Goal: Task Accomplishment & Management: Use online tool/utility

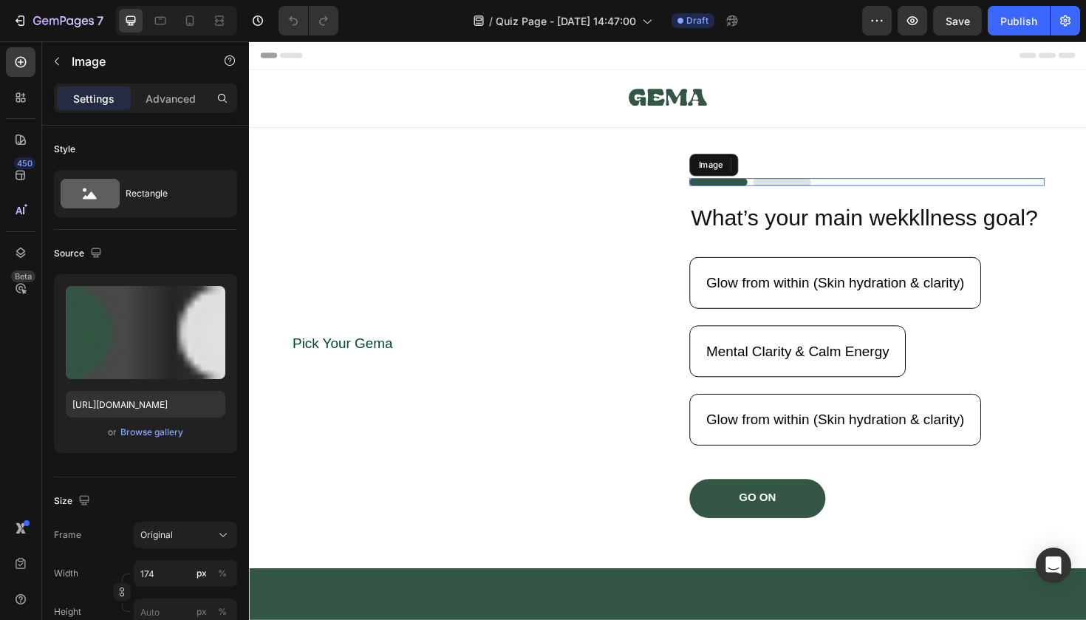
click at [804, 188] on img at bounding box center [779, 190] width 129 height 8
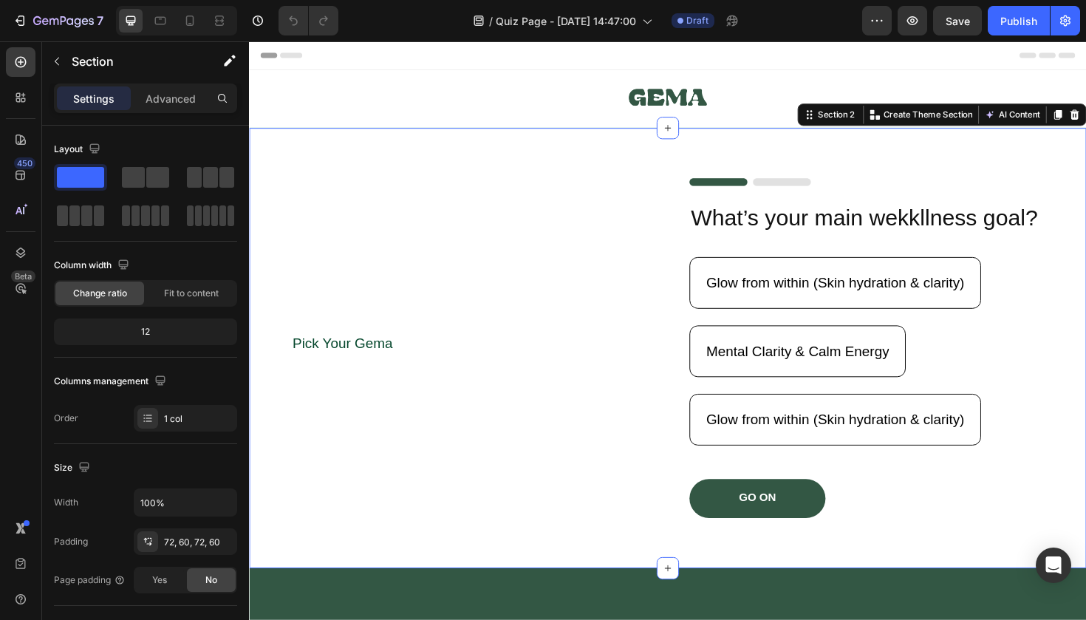
click at [848, 181] on div "Pick Your [PERSON_NAME] Text Block Image What’s your main wekkllness goal? Head…" at bounding box center [692, 366] width 887 height 466
click at [846, 202] on div "Image What’s your main wekkllness goal? Heading Glow from within (Skin hydratio…" at bounding box center [903, 366] width 376 height 360
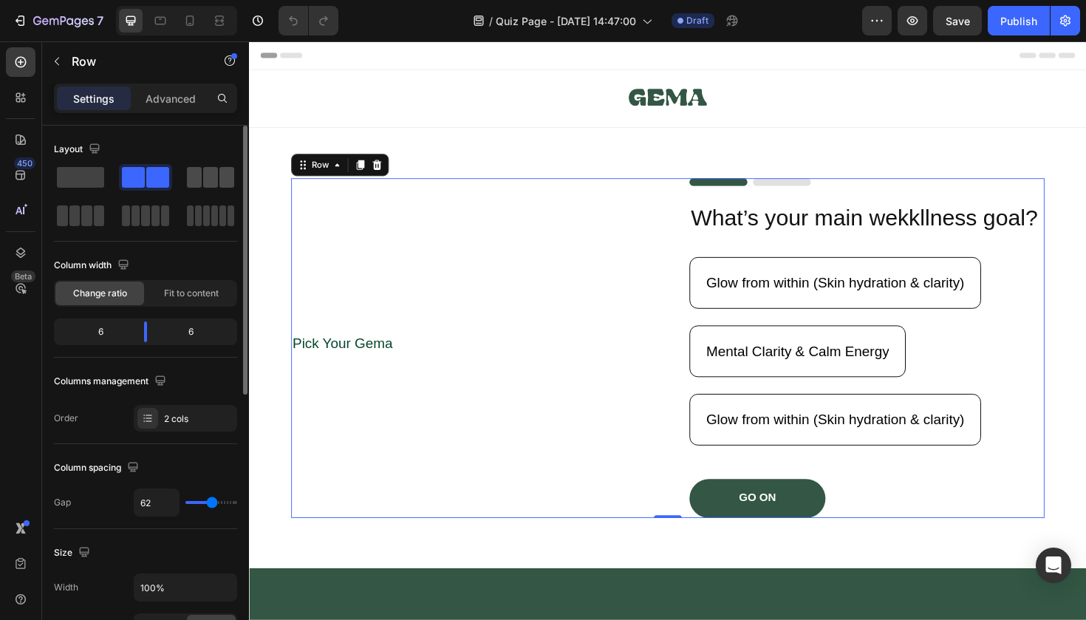
click at [208, 182] on span at bounding box center [210, 177] width 15 height 21
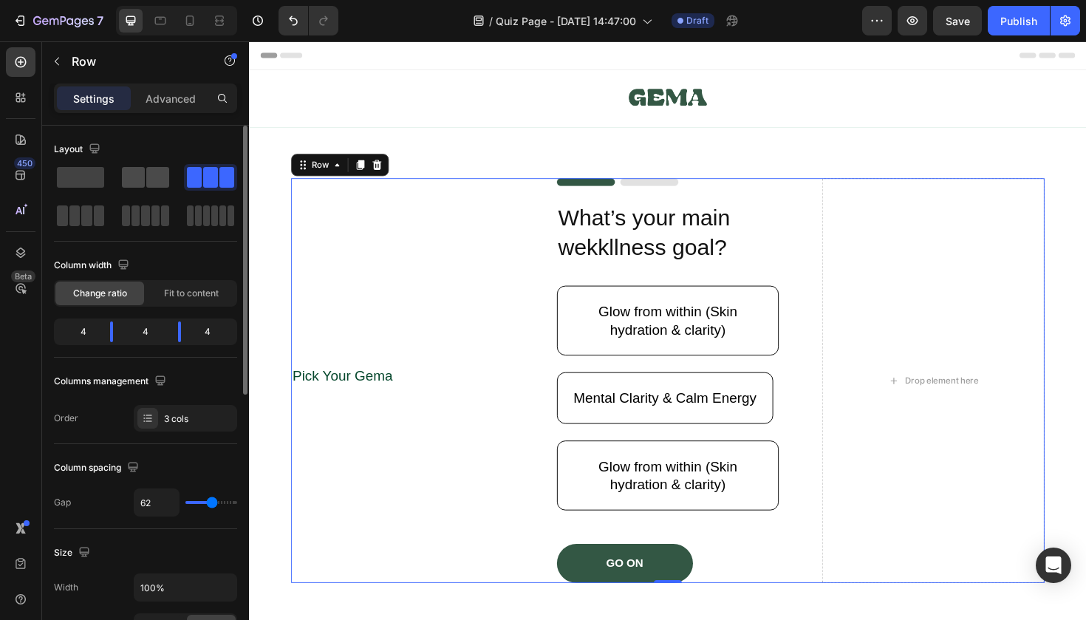
click at [153, 181] on span at bounding box center [157, 177] width 23 height 21
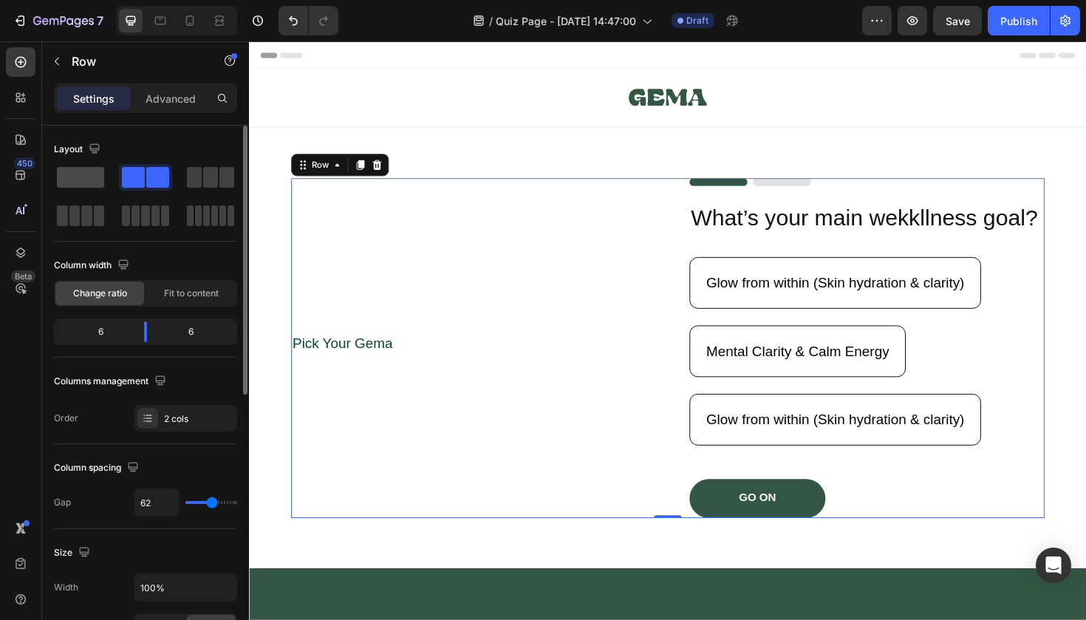
click at [97, 173] on span at bounding box center [80, 177] width 47 height 21
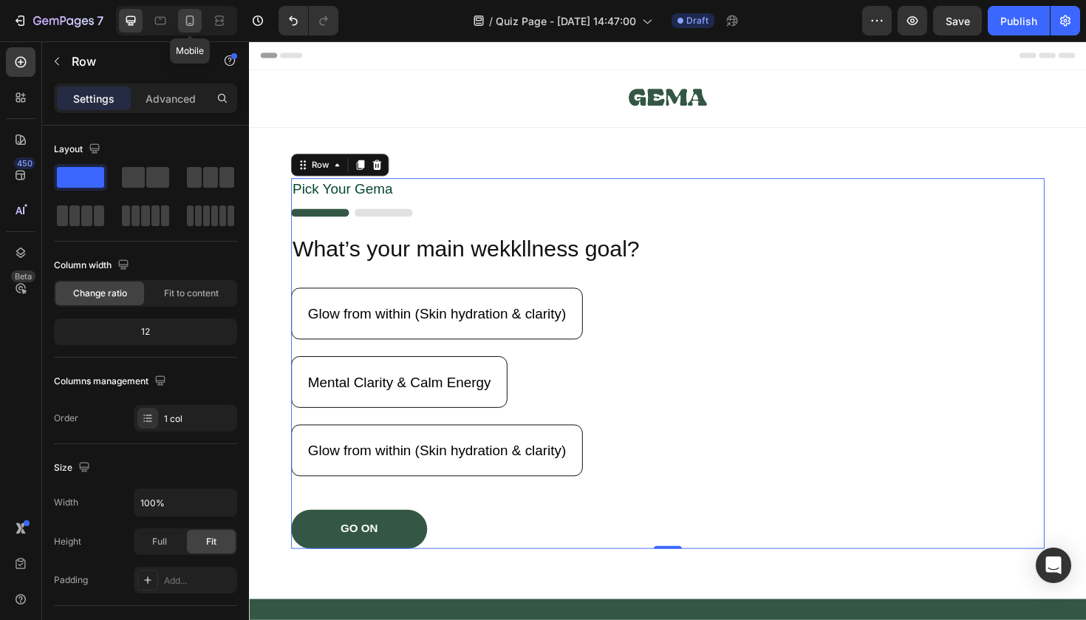
click at [195, 23] on icon at bounding box center [190, 20] width 15 height 15
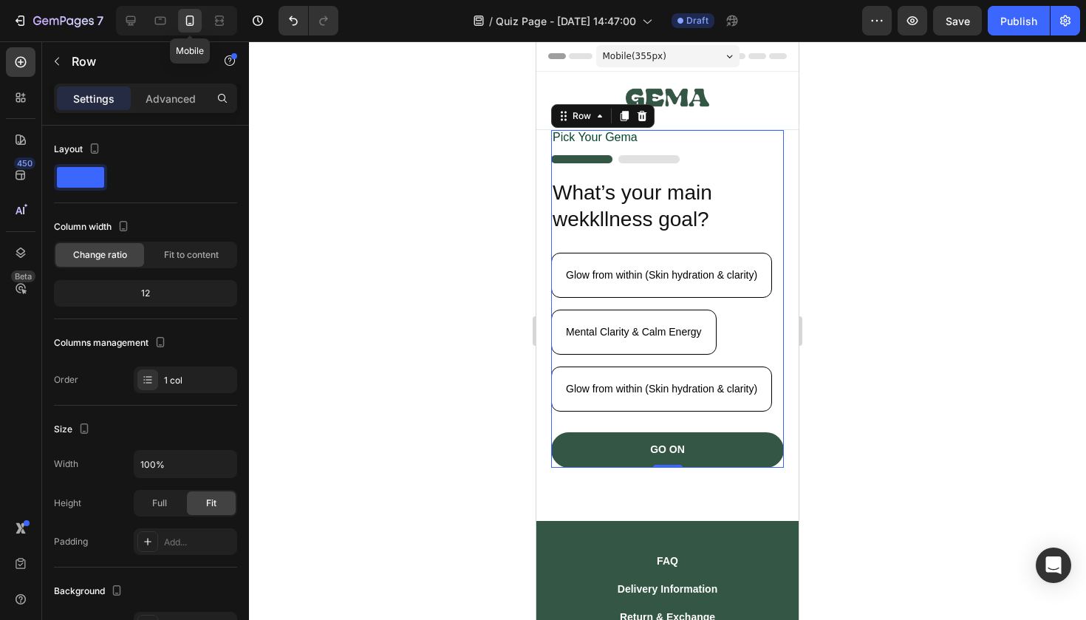
scroll to position [37, 0]
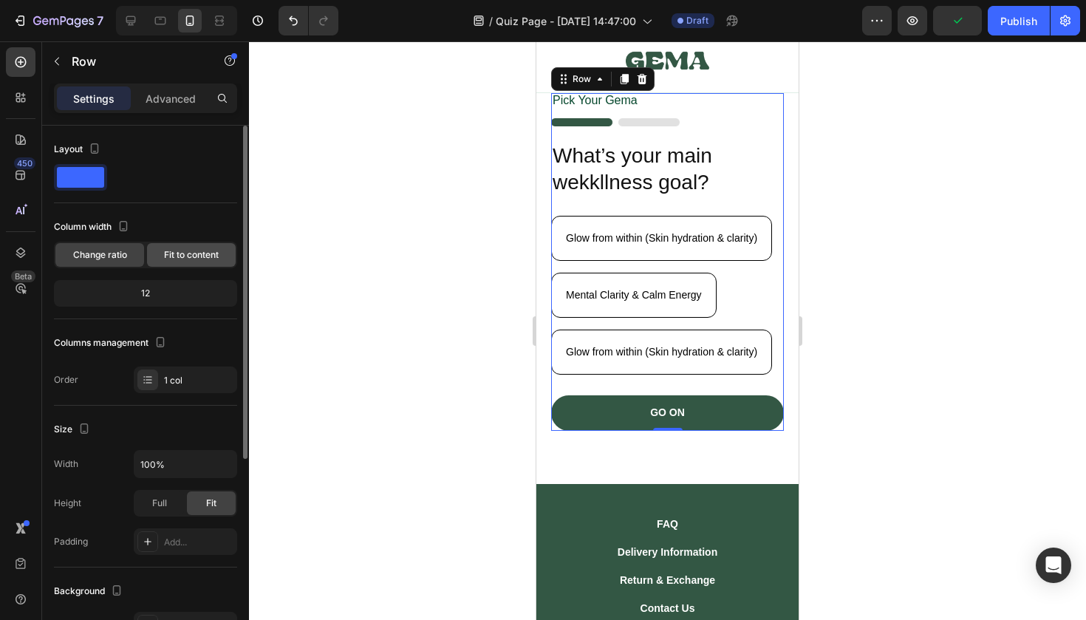
click at [189, 258] on span "Fit to content" at bounding box center [191, 254] width 55 height 13
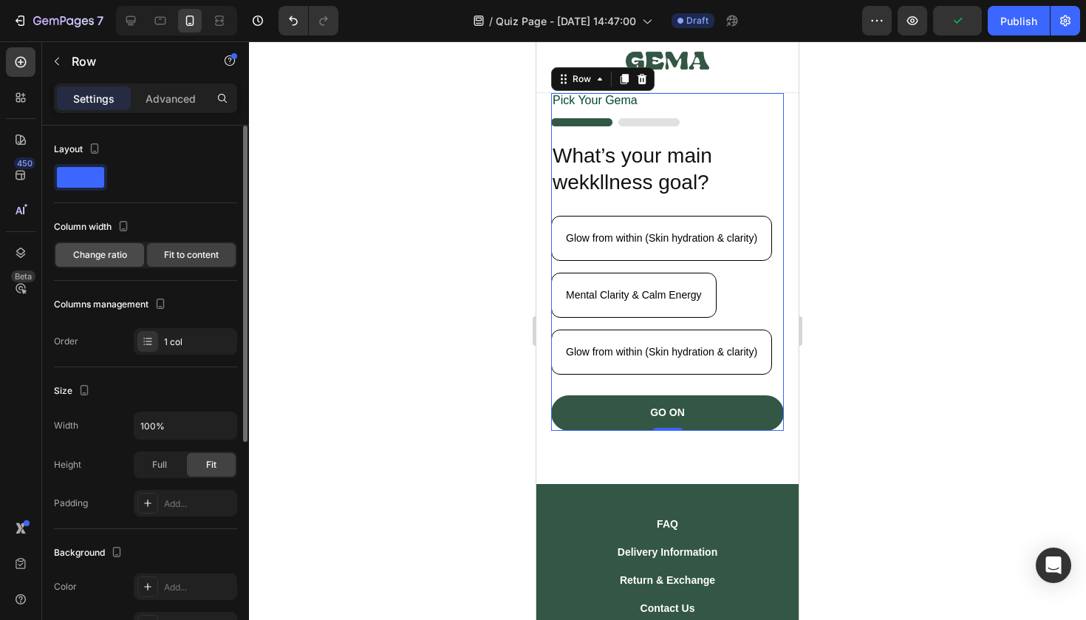
click at [104, 249] on span "Change ratio" at bounding box center [100, 254] width 54 height 13
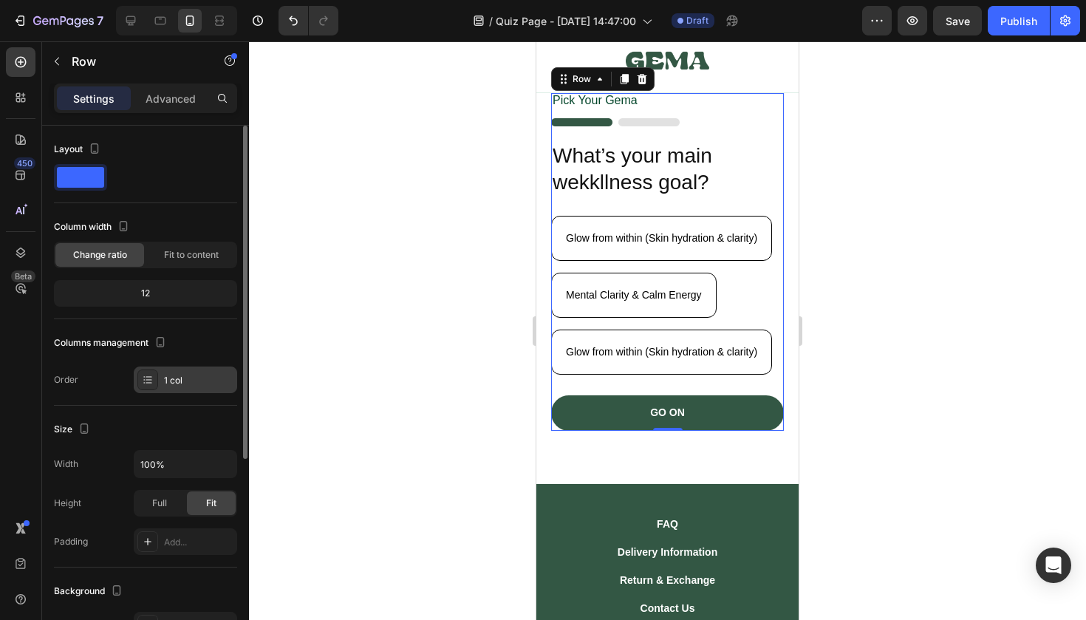
click at [144, 374] on icon at bounding box center [148, 380] width 12 height 12
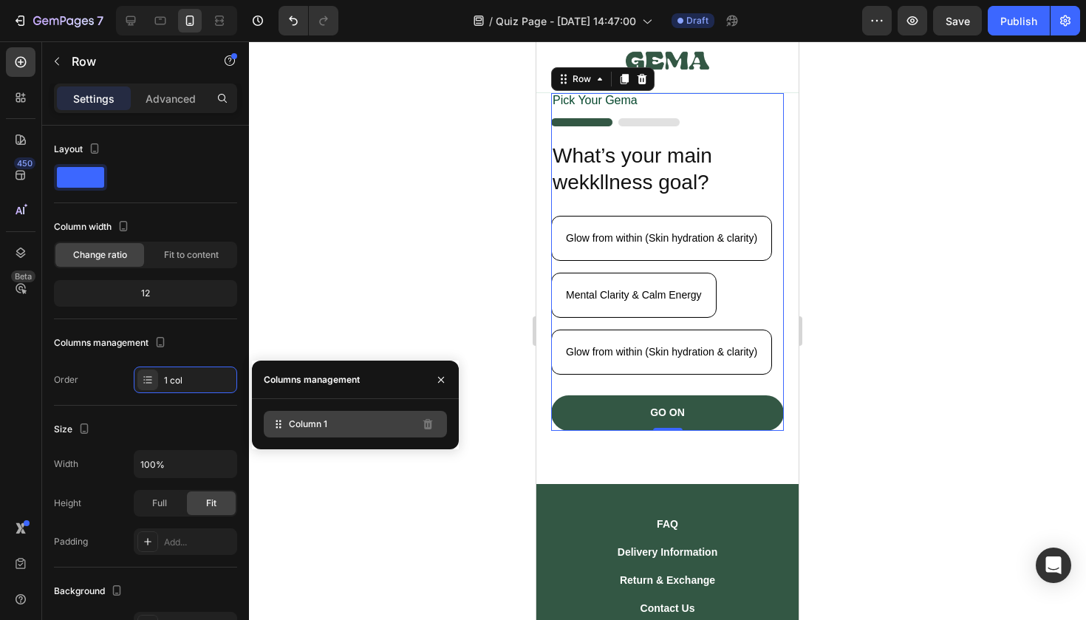
click at [287, 420] on div "Column 1" at bounding box center [355, 424] width 183 height 27
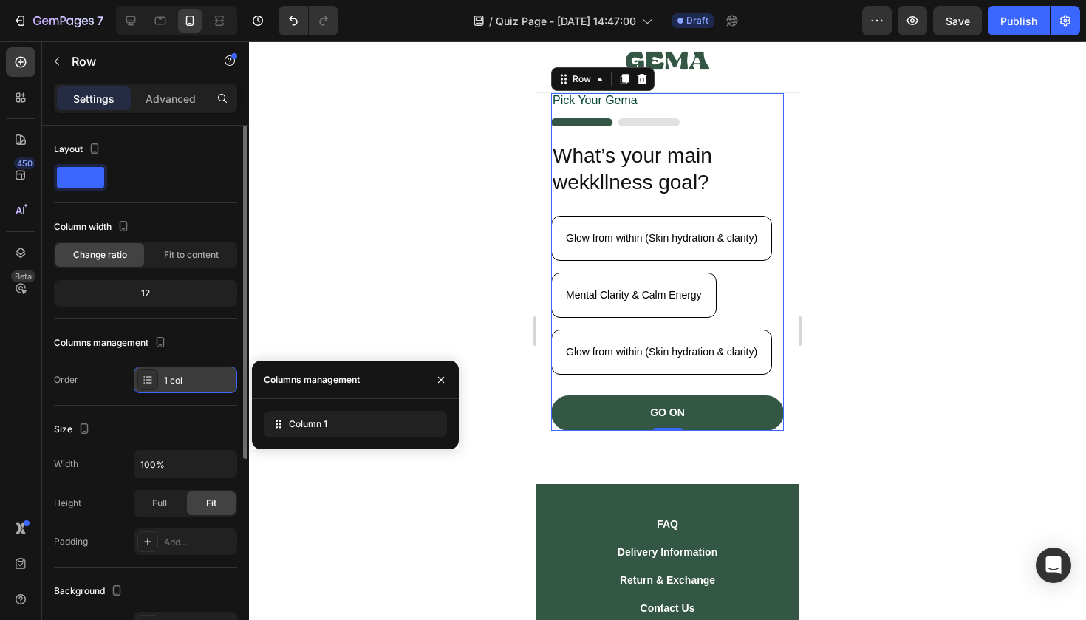
click at [191, 376] on div "1 col" at bounding box center [198, 380] width 69 height 13
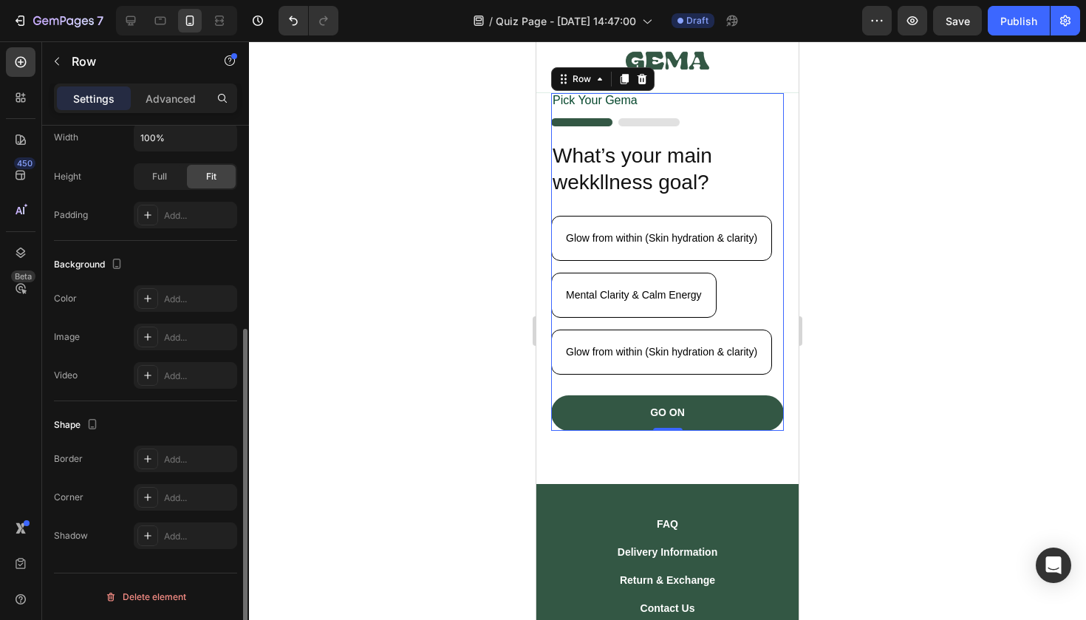
scroll to position [0, 0]
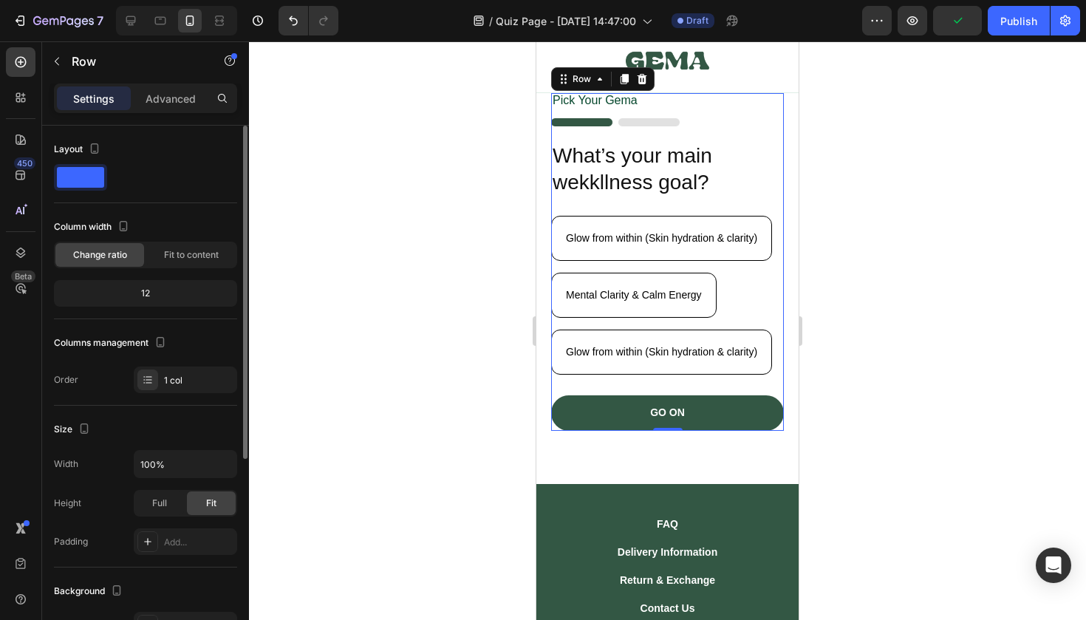
click at [102, 177] on span at bounding box center [80, 177] width 47 height 21
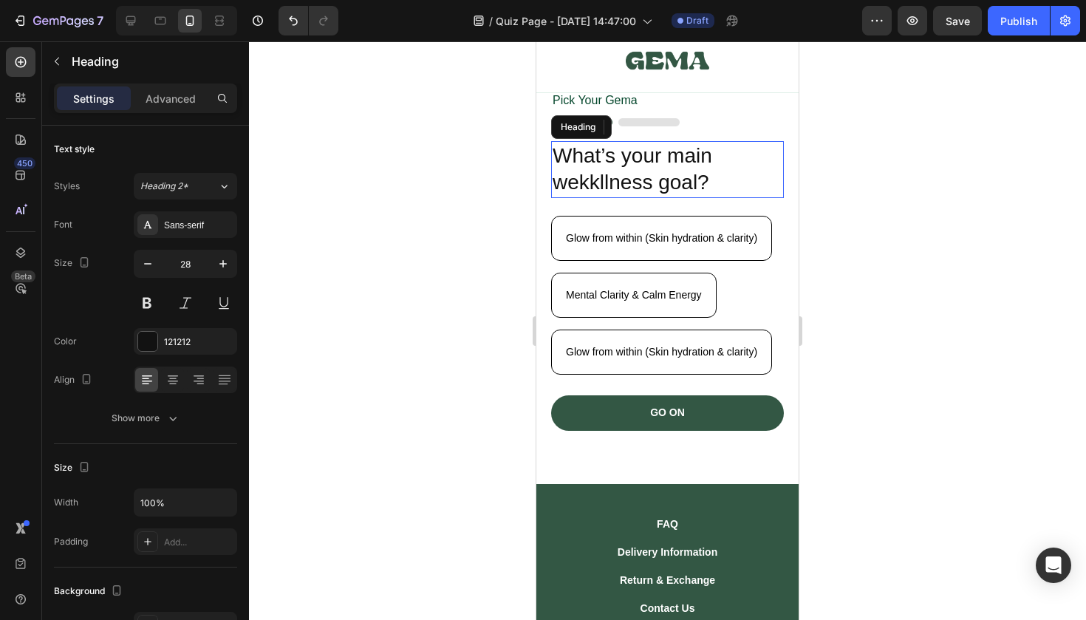
click at [592, 141] on h2 "What’s your main wekkllness goal?" at bounding box center [667, 169] width 233 height 57
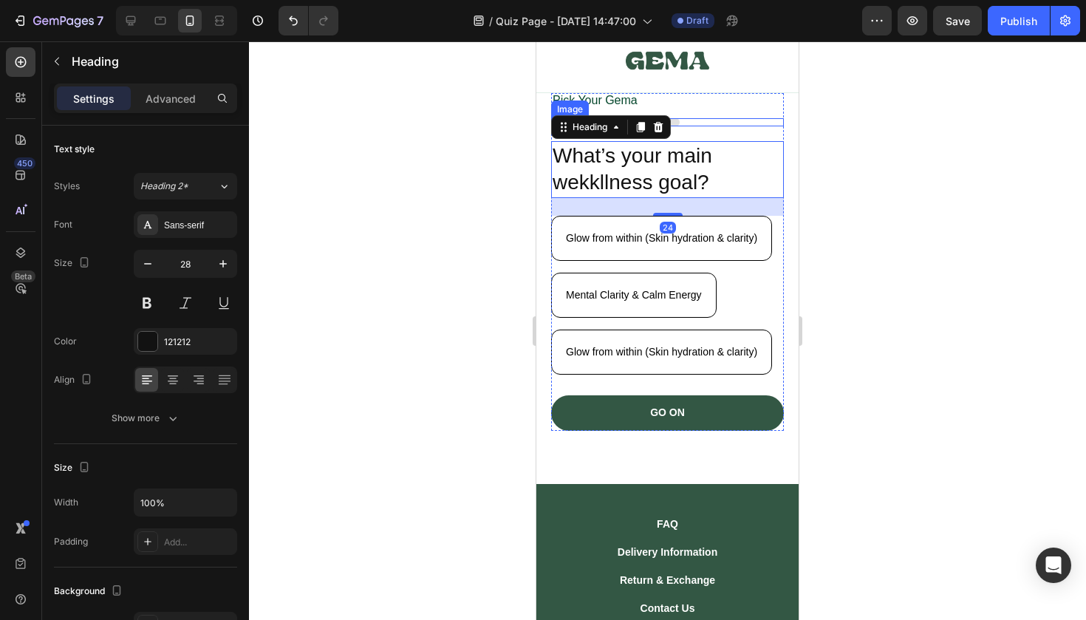
click at [712, 125] on div at bounding box center [667, 122] width 233 height 8
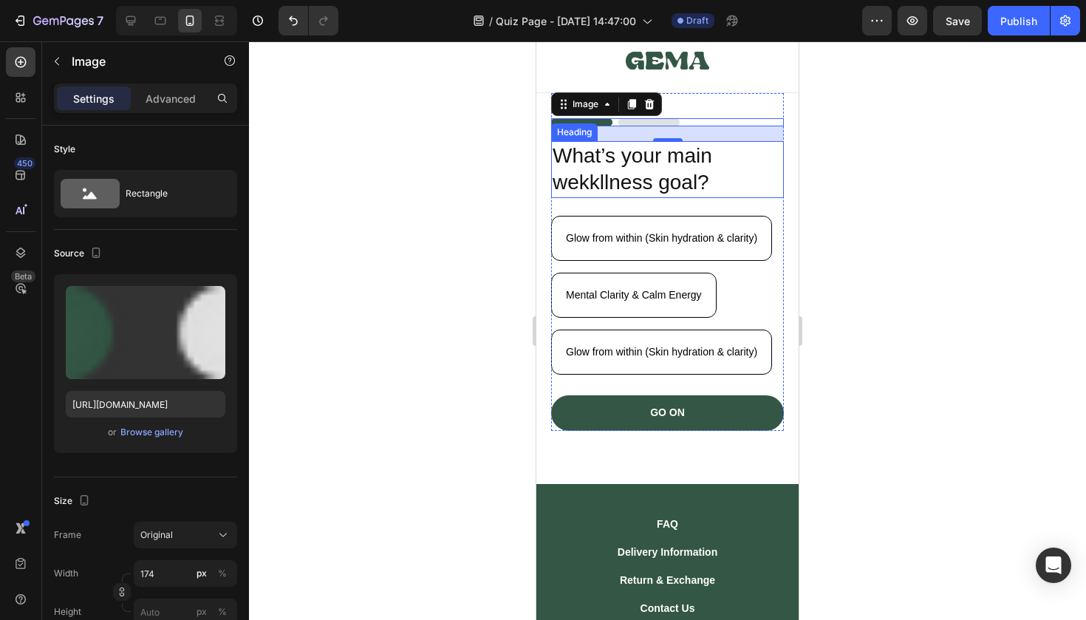
click at [740, 164] on h2 "What’s your main wekkllness goal?" at bounding box center [667, 169] width 233 height 57
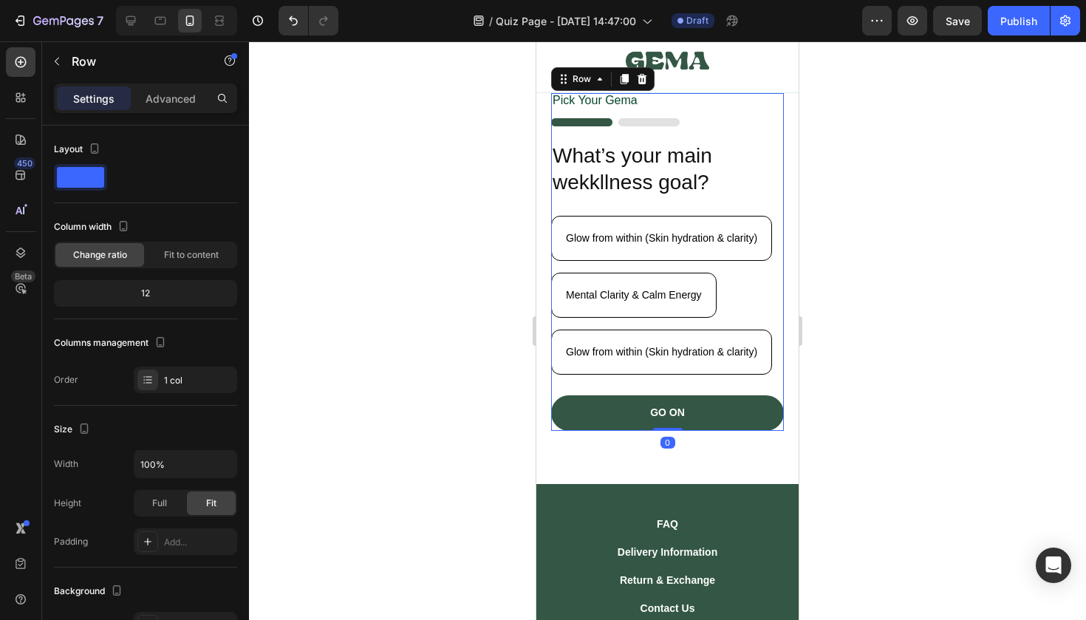
click at [749, 128] on div "Pick Your [PERSON_NAME] Text Block Image What’s your main wekkllness goal? Head…" at bounding box center [667, 262] width 233 height 338
click at [180, 95] on p "Advanced" at bounding box center [171, 99] width 50 height 16
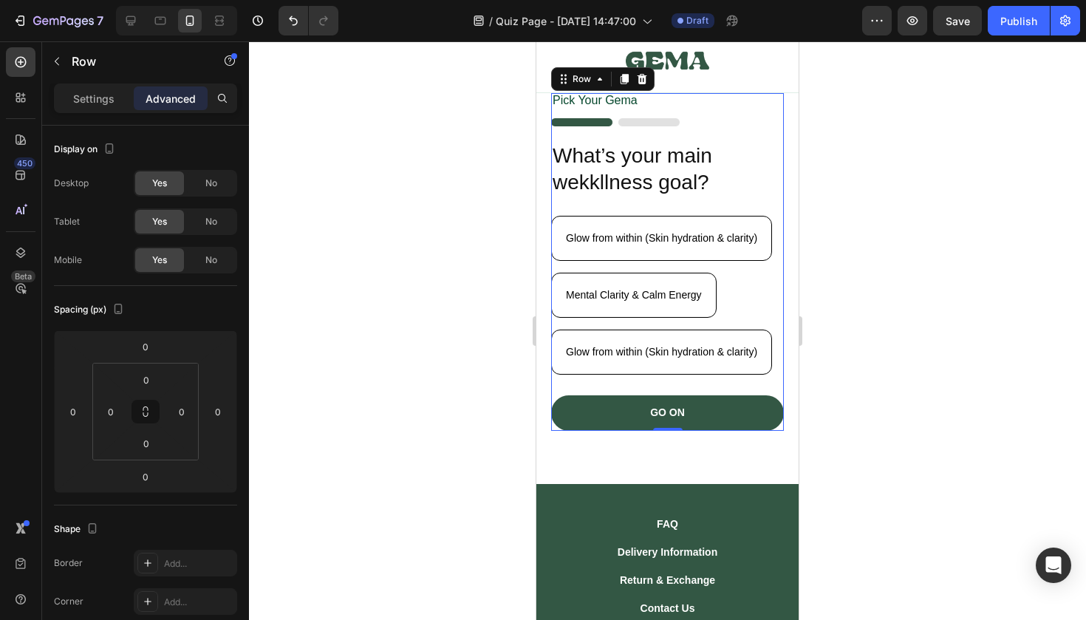
click at [732, 211] on div "Pick Your [PERSON_NAME] Text Block Image What’s your main wekkllness goal? Head…" at bounding box center [667, 262] width 233 height 338
click at [700, 161] on h2 "What’s your main wekkllness goal?" at bounding box center [667, 169] width 233 height 57
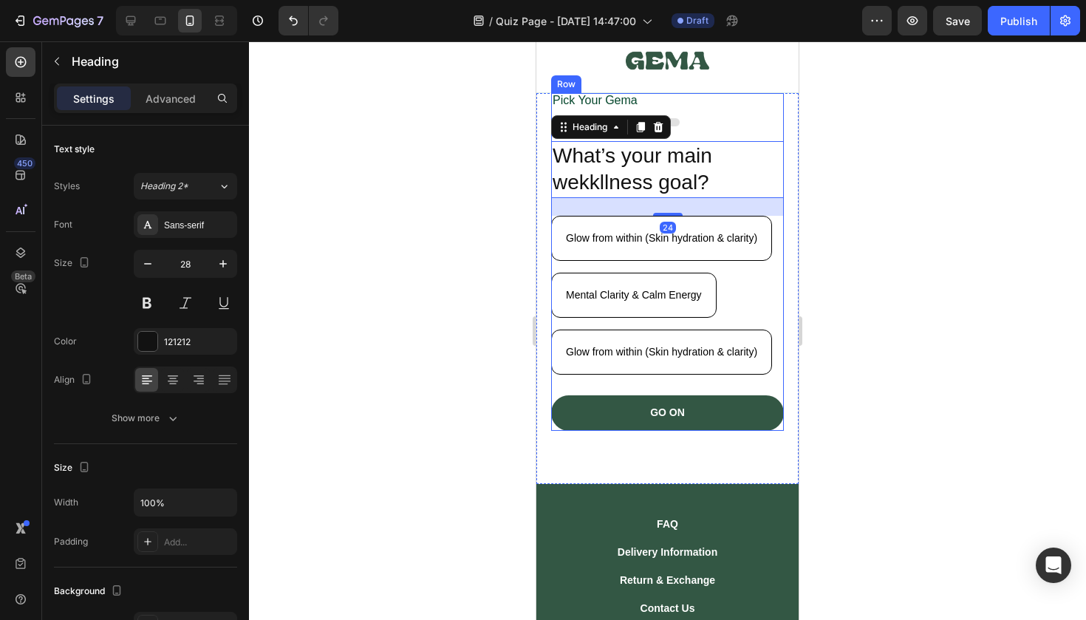
click at [704, 127] on div "Pick Your [PERSON_NAME] Text Block Image What’s your main wekkllness goal? Head…" at bounding box center [667, 262] width 233 height 338
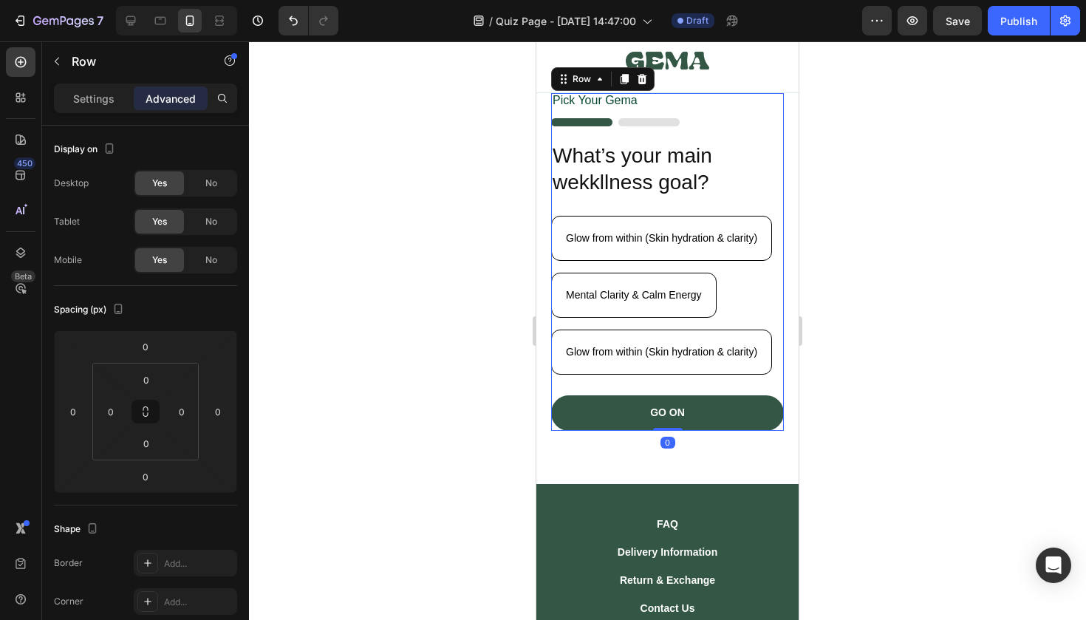
click at [701, 126] on div "Pick Your [PERSON_NAME] Text Block Image What’s your main wekkllness goal? Head…" at bounding box center [667, 262] width 233 height 338
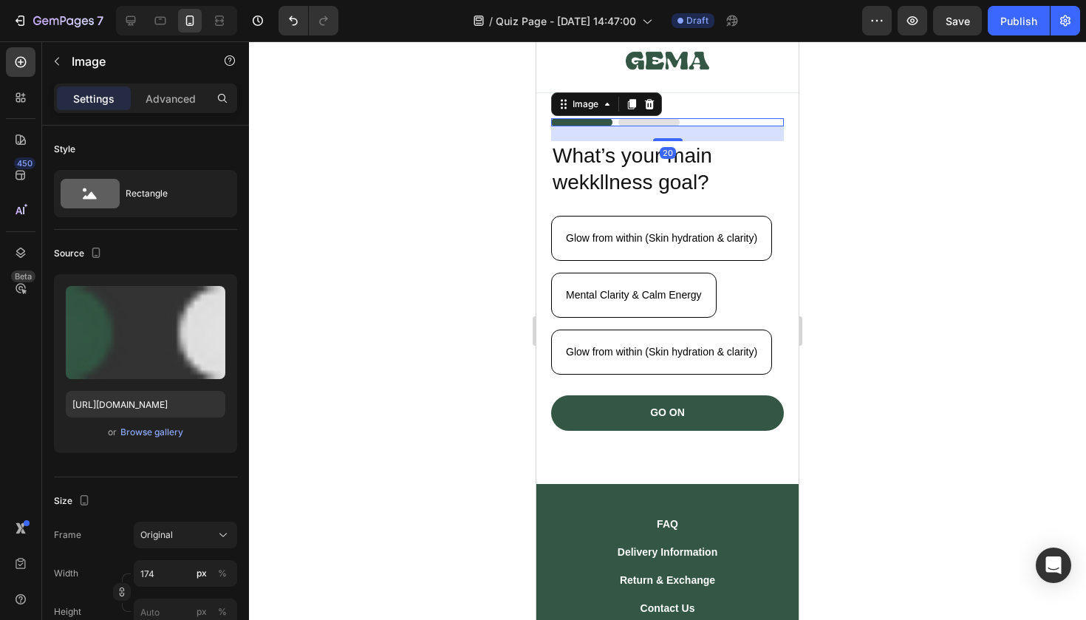
click at [669, 123] on img at bounding box center [615, 122] width 129 height 8
click at [178, 96] on p "Advanced" at bounding box center [171, 99] width 50 height 16
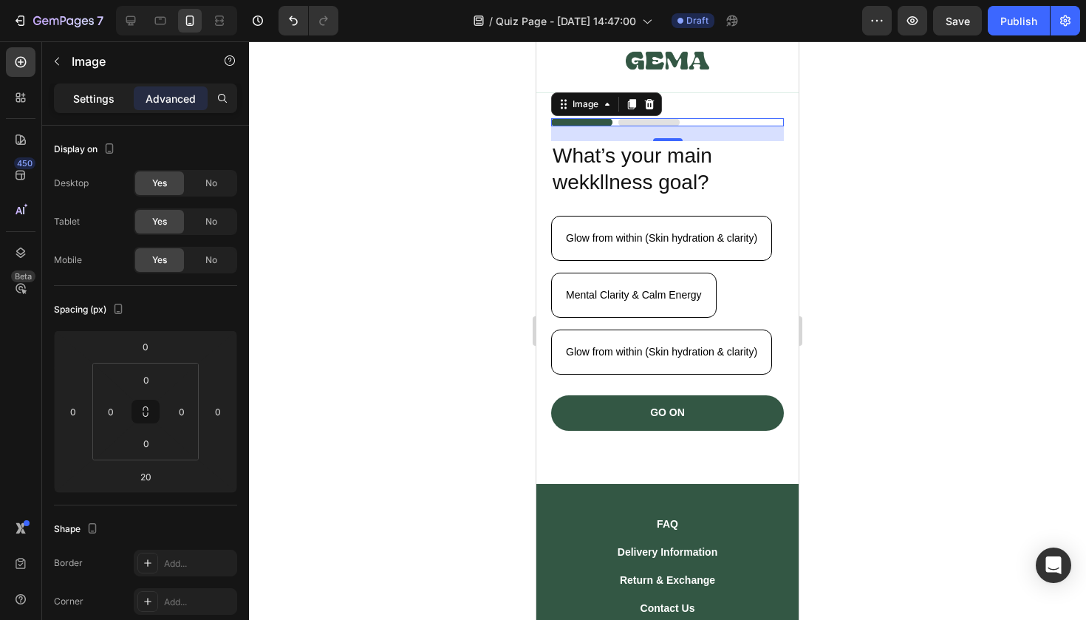
click at [117, 98] on div "Settings" at bounding box center [94, 98] width 74 height 24
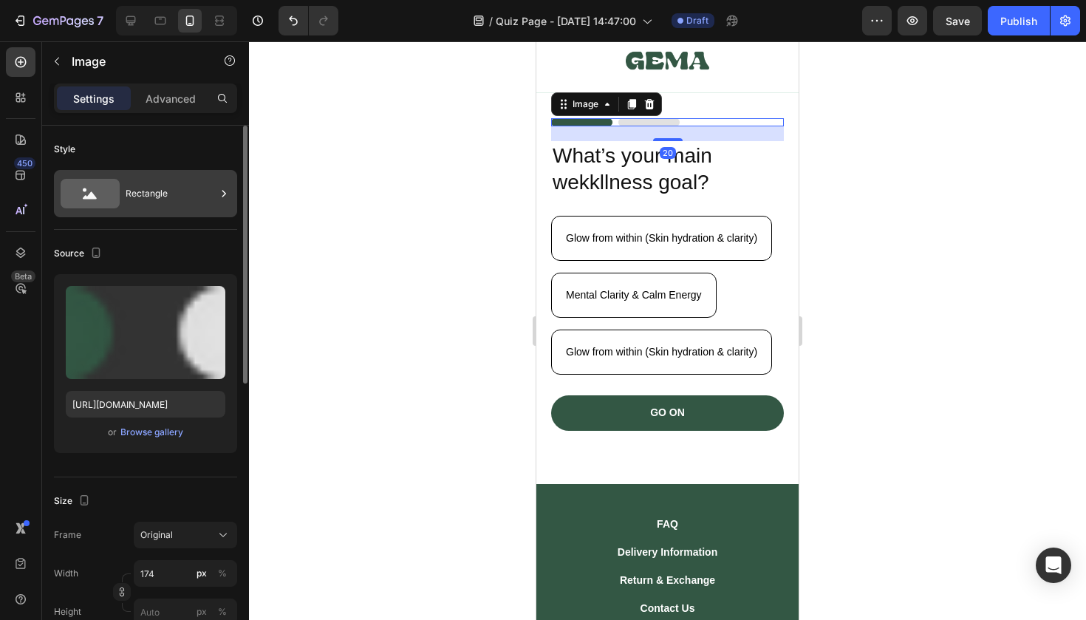
click at [143, 191] on div "Rectangle" at bounding box center [171, 194] width 90 height 34
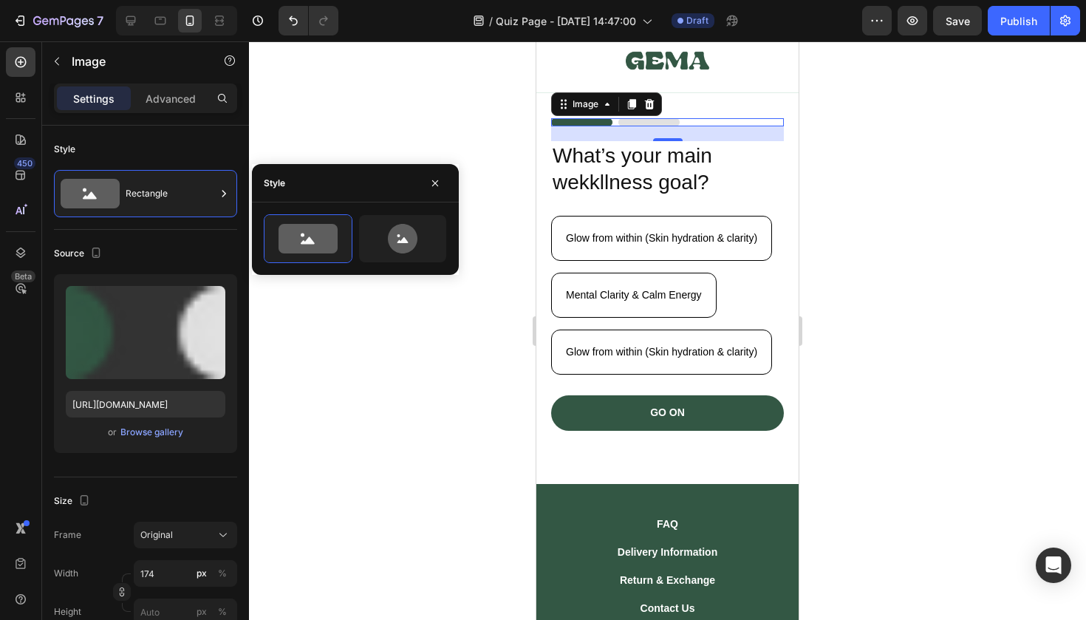
click at [310, 138] on div at bounding box center [667, 330] width 837 height 579
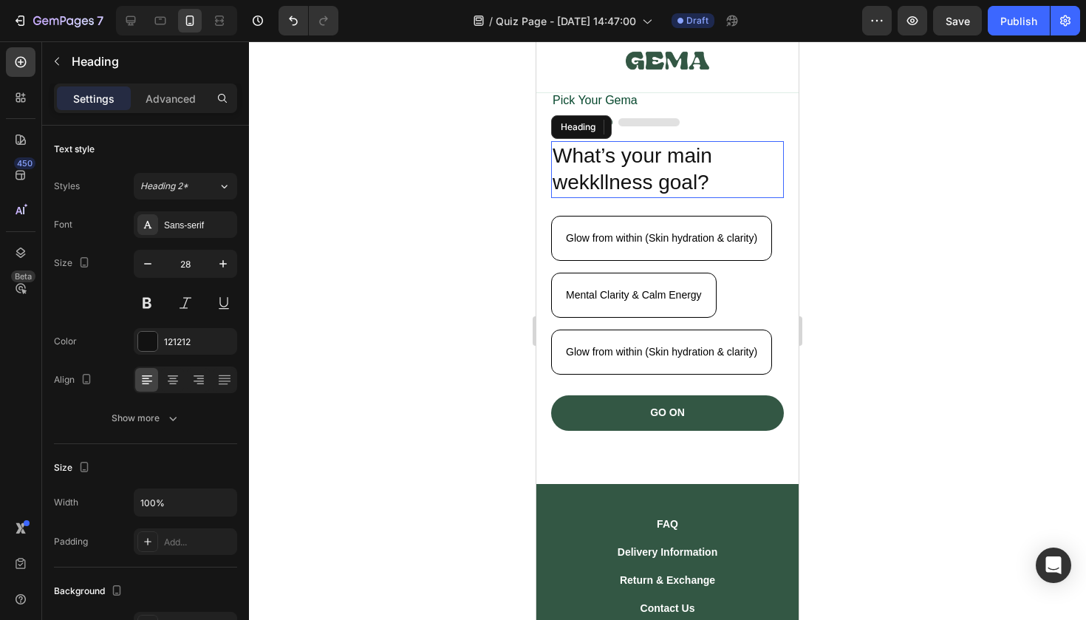
click at [759, 179] on h2 "What’s your main wekkllness goal?" at bounding box center [667, 169] width 233 height 57
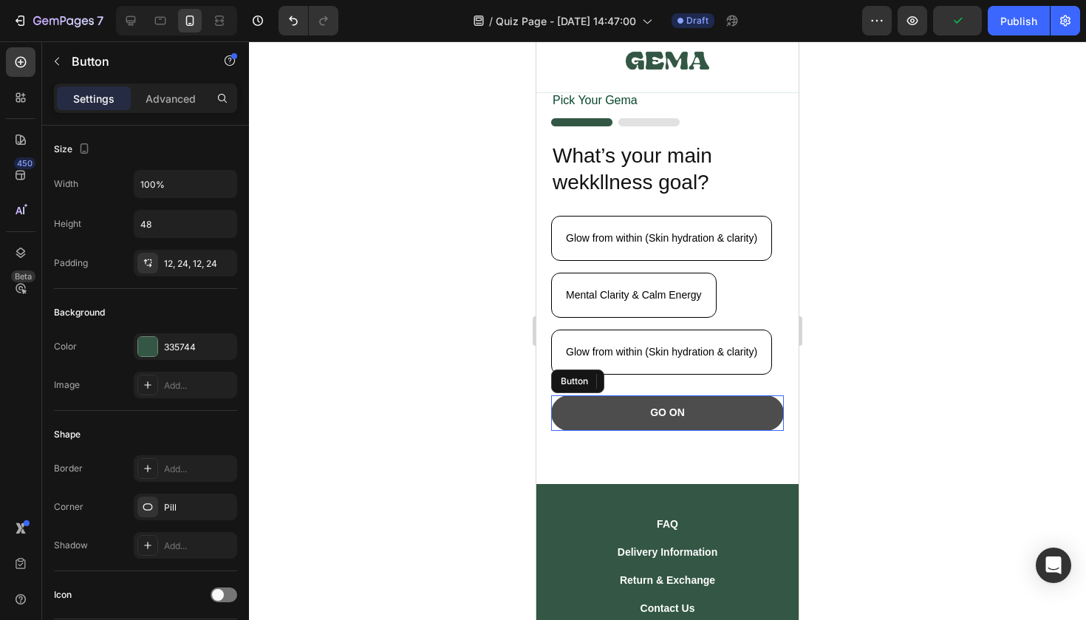
click at [729, 403] on button "GO ON" at bounding box center [667, 412] width 233 height 35
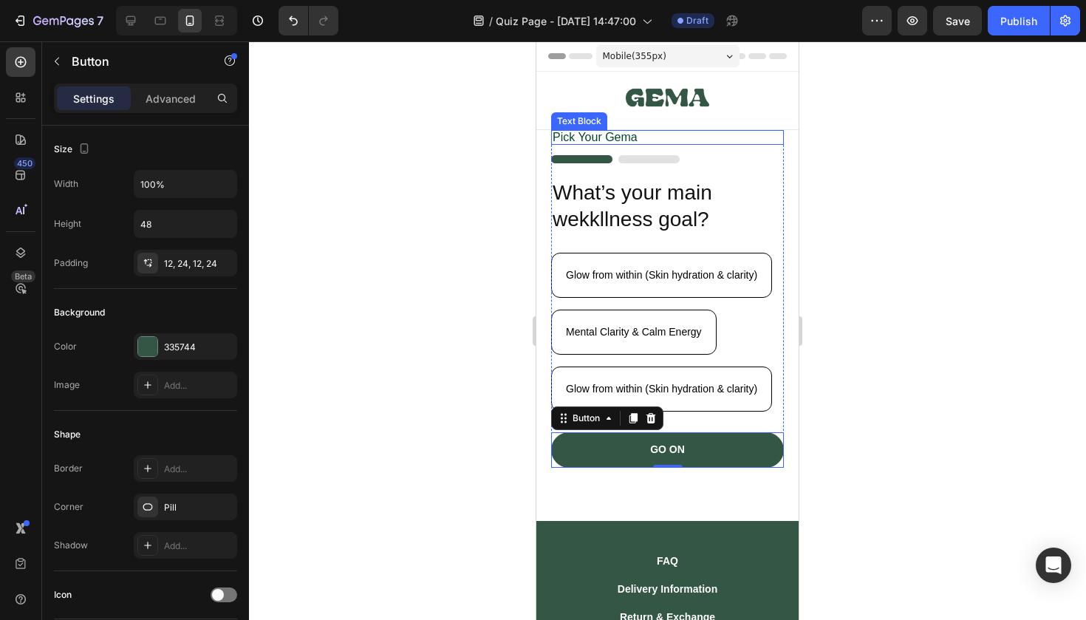
click at [769, 137] on p "Pick Your Gema" at bounding box center [668, 138] width 230 height 12
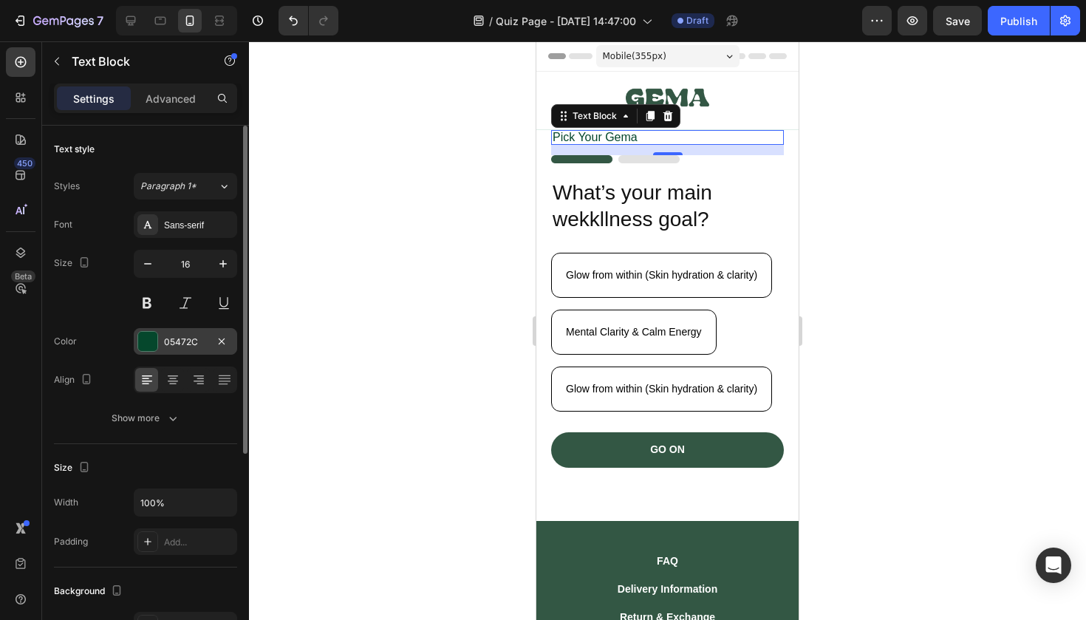
click at [142, 338] on div at bounding box center [147, 341] width 19 height 19
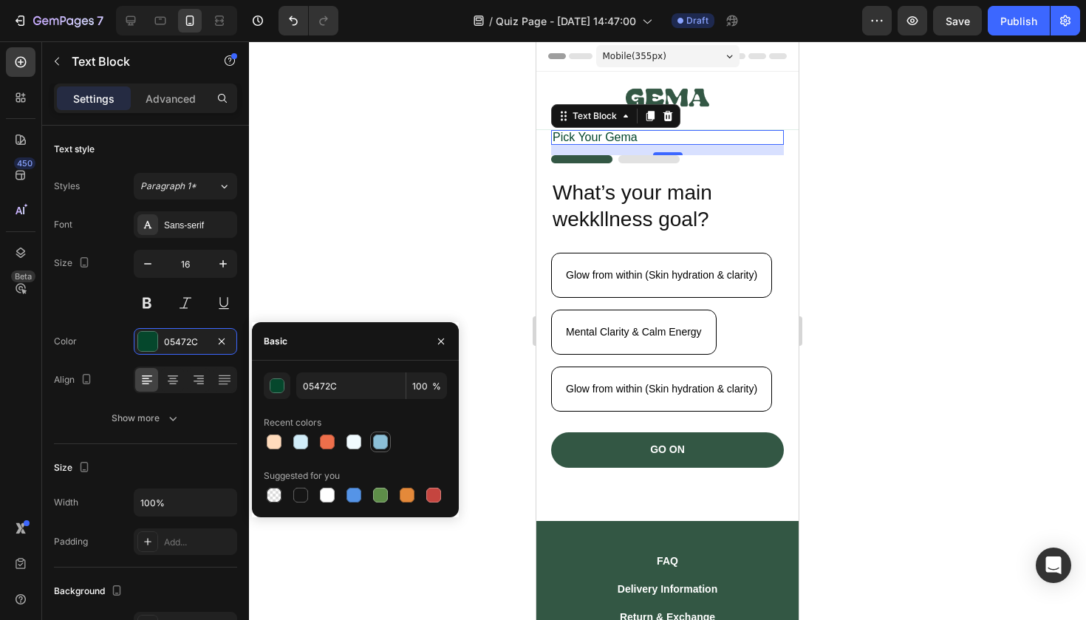
click at [379, 440] on div at bounding box center [380, 441] width 15 height 15
type input "8CC0D8"
click at [389, 224] on div at bounding box center [667, 330] width 837 height 579
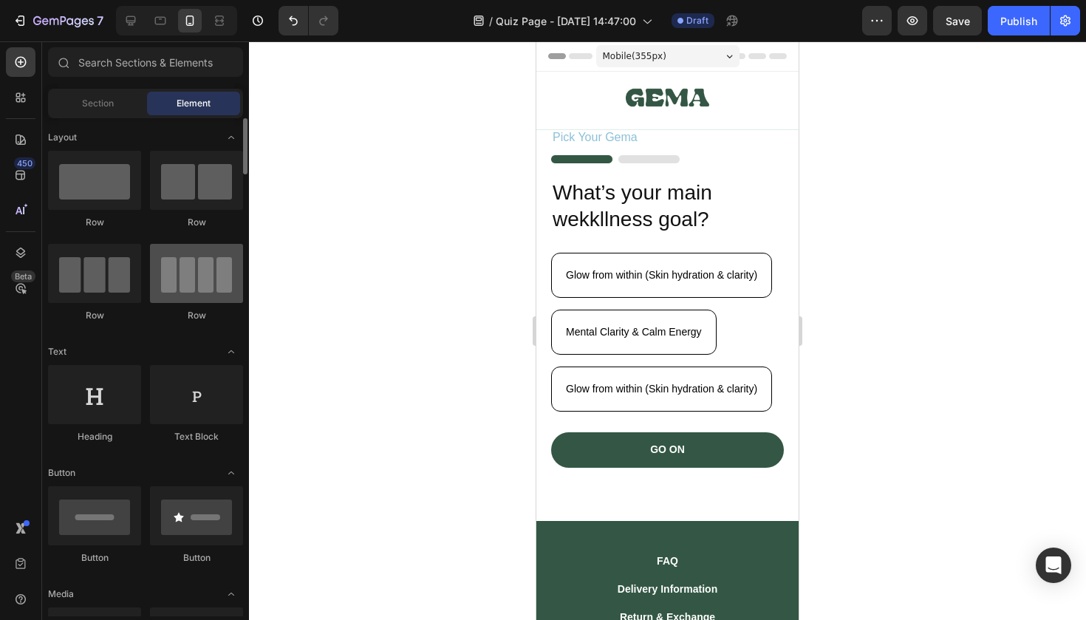
click at [202, 272] on div at bounding box center [196, 273] width 93 height 59
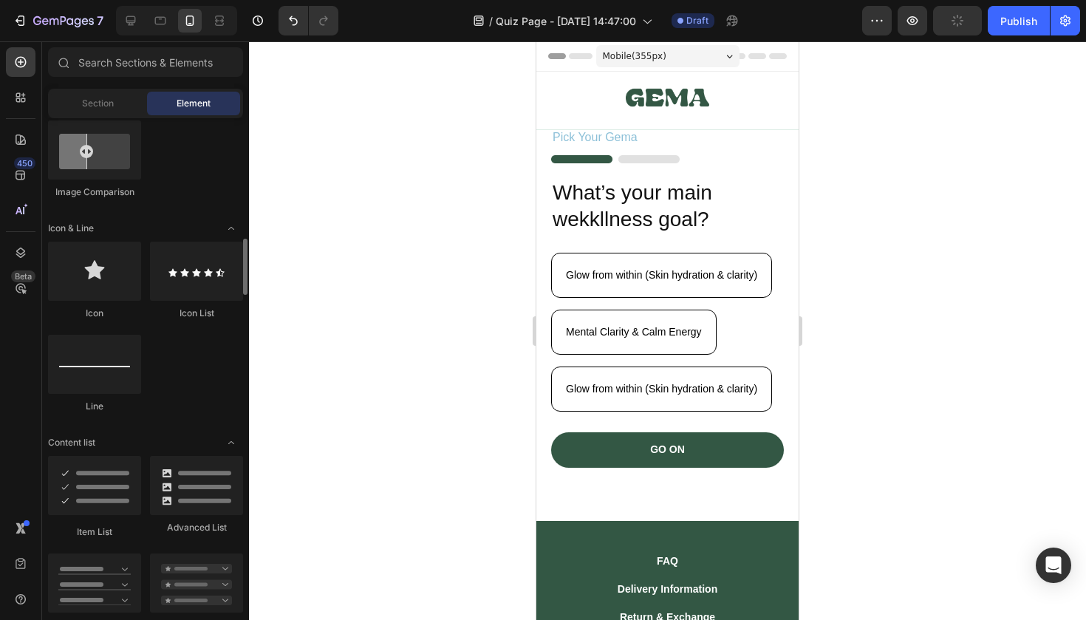
scroll to position [909, 0]
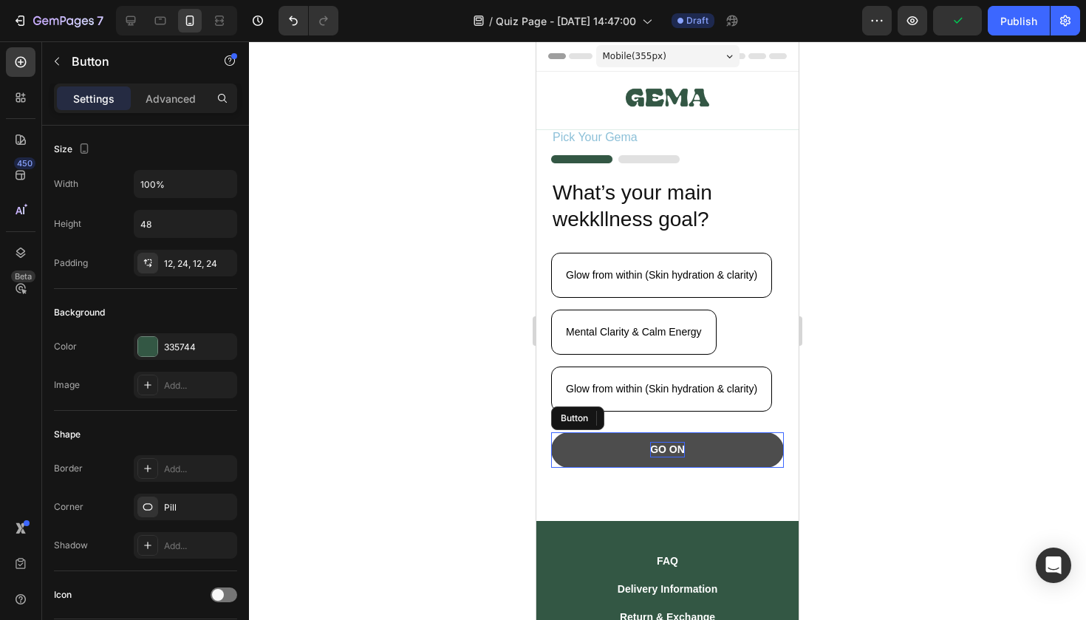
click at [659, 454] on p "GO ON" at bounding box center [667, 450] width 35 height 16
click at [618, 449] on button "GO ON" at bounding box center [667, 449] width 233 height 35
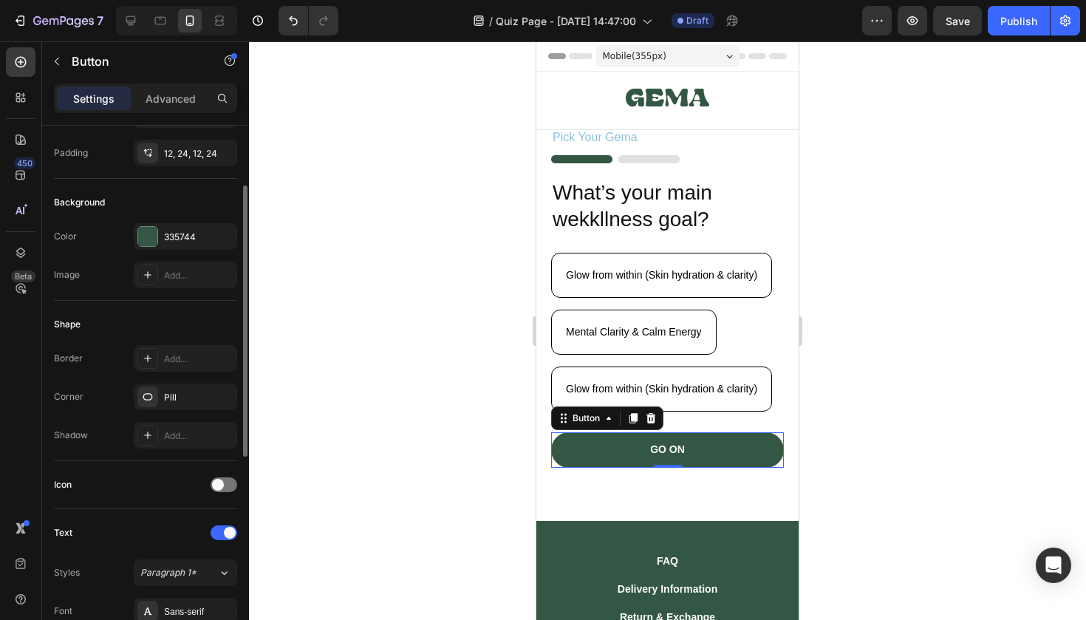
scroll to position [113, 0]
click at [156, 434] on div at bounding box center [147, 432] width 21 height 21
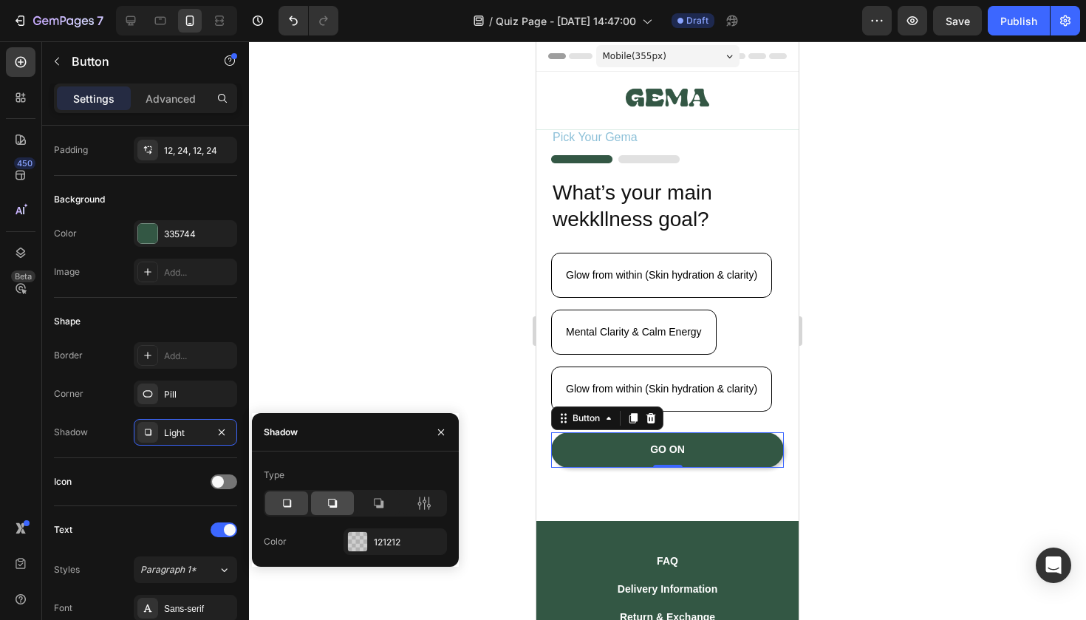
click at [330, 500] on icon at bounding box center [332, 503] width 15 height 15
click at [375, 504] on icon at bounding box center [378, 503] width 15 height 15
click at [346, 497] on div at bounding box center [332, 503] width 43 height 24
click at [291, 494] on div at bounding box center [286, 503] width 43 height 24
click at [446, 426] on icon "button" at bounding box center [441, 432] width 12 height 12
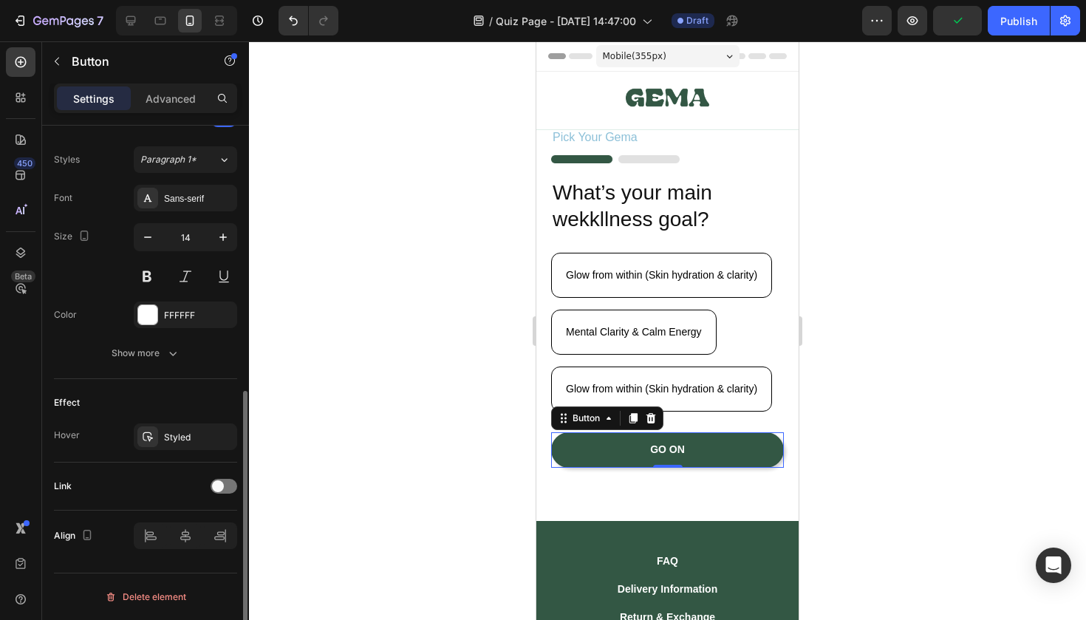
scroll to position [0, 0]
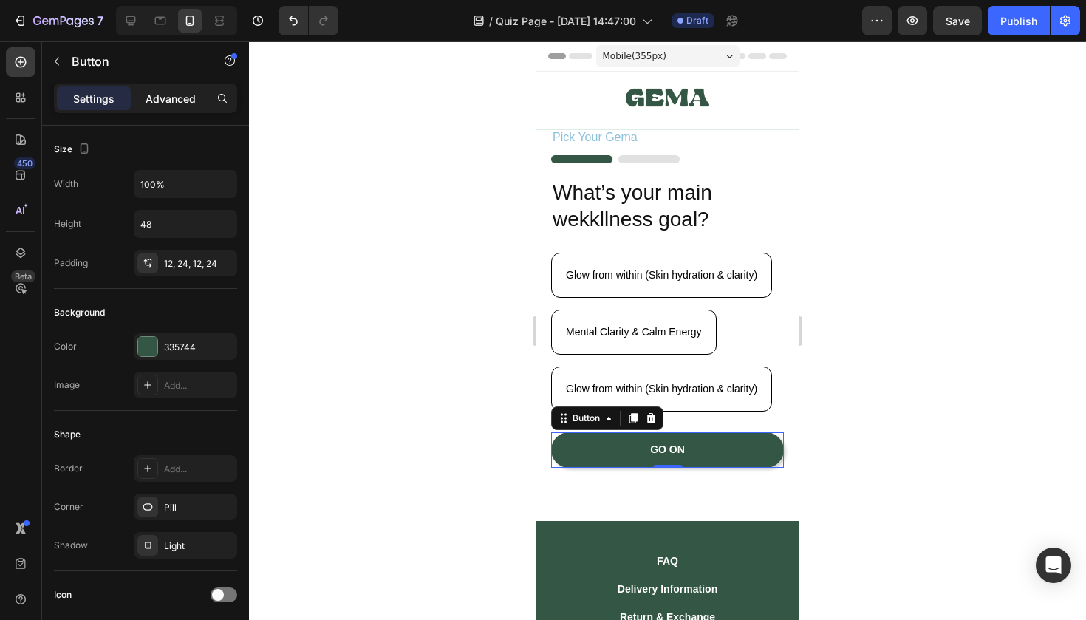
click at [175, 92] on p "Advanced" at bounding box center [171, 99] width 50 height 16
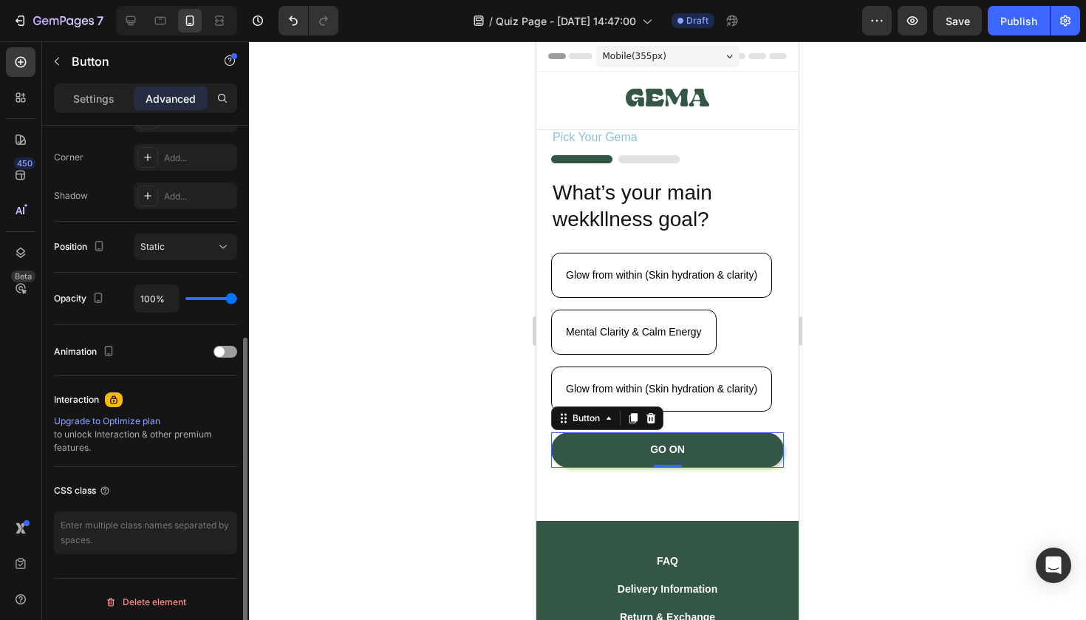
scroll to position [449, 0]
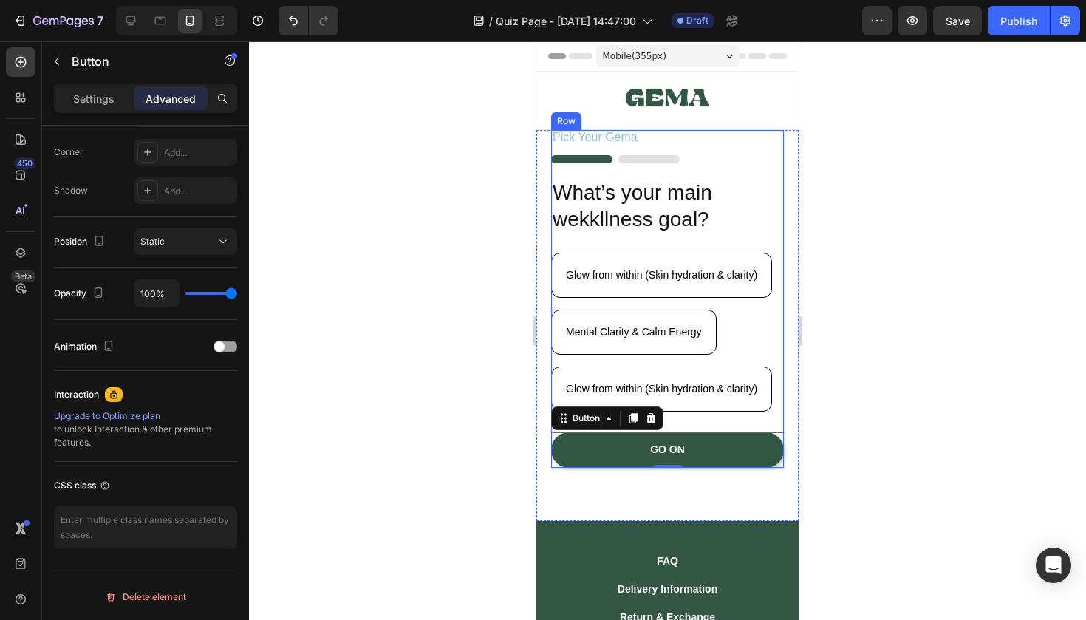
click at [749, 152] on div "Pick Your [PERSON_NAME] Text Block Image What’s your main wekkllness goal? Head…" at bounding box center [667, 299] width 233 height 338
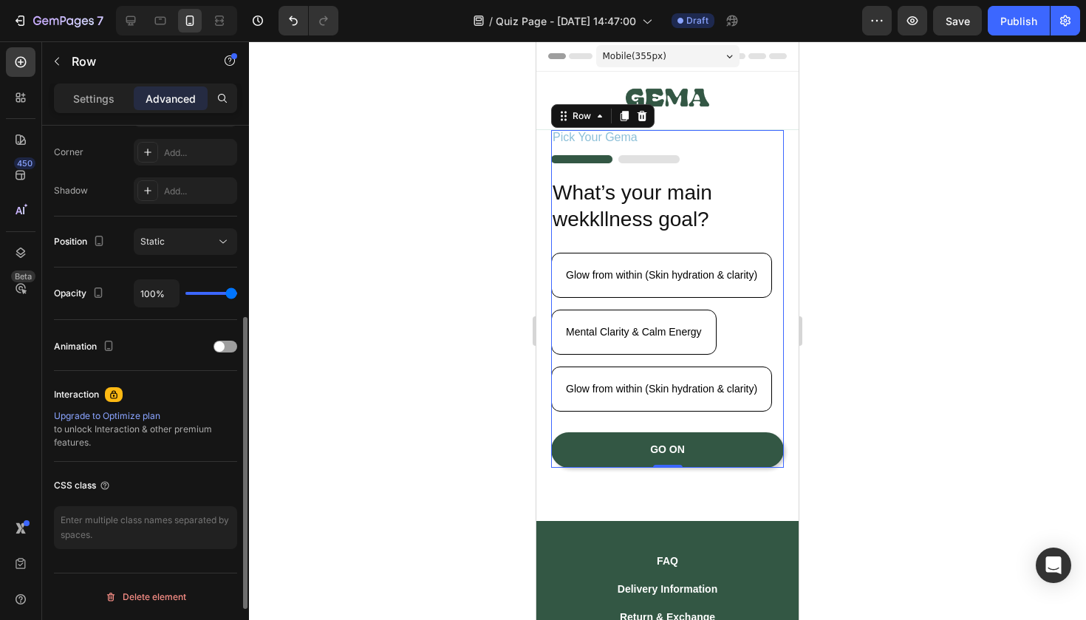
scroll to position [0, 0]
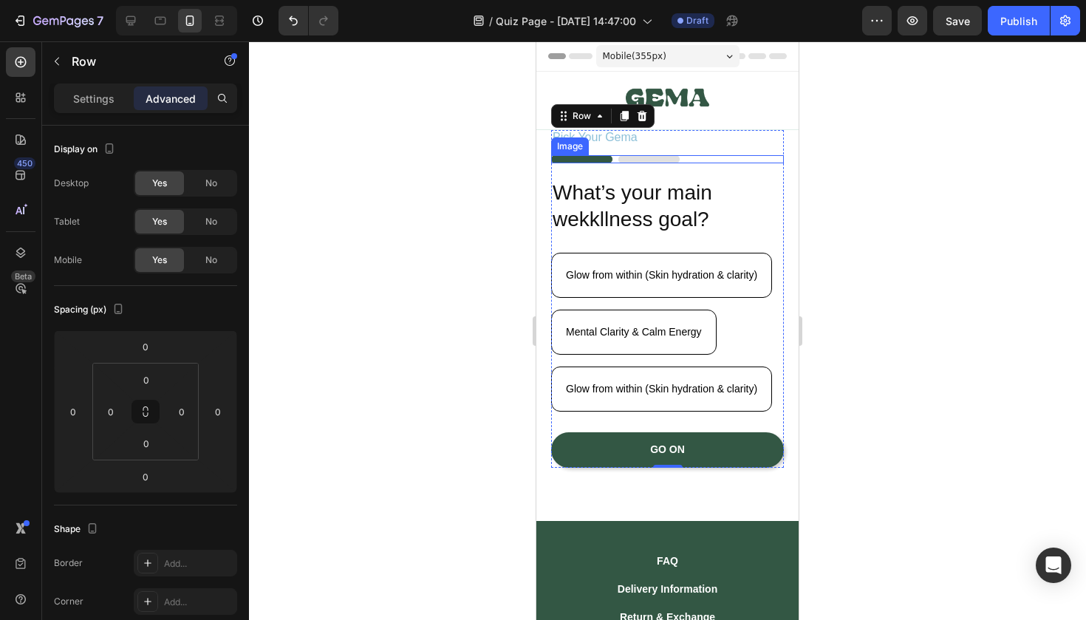
click at [658, 160] on img at bounding box center [615, 159] width 129 height 8
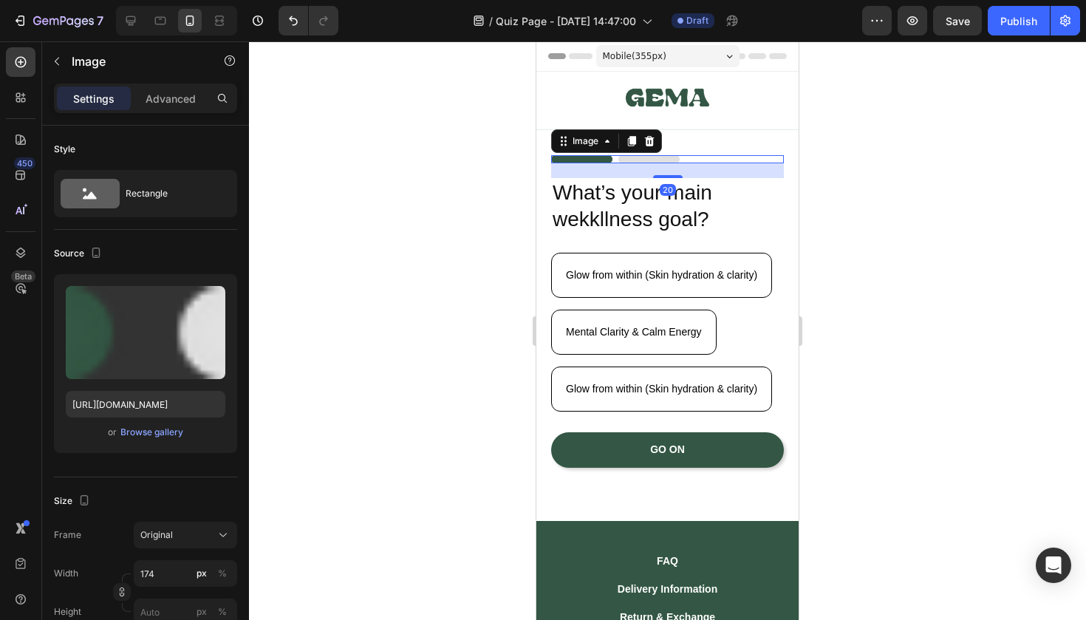
click at [658, 160] on img at bounding box center [615, 159] width 129 height 8
click at [663, 160] on img at bounding box center [615, 159] width 129 height 8
click at [664, 160] on img at bounding box center [615, 159] width 129 height 8
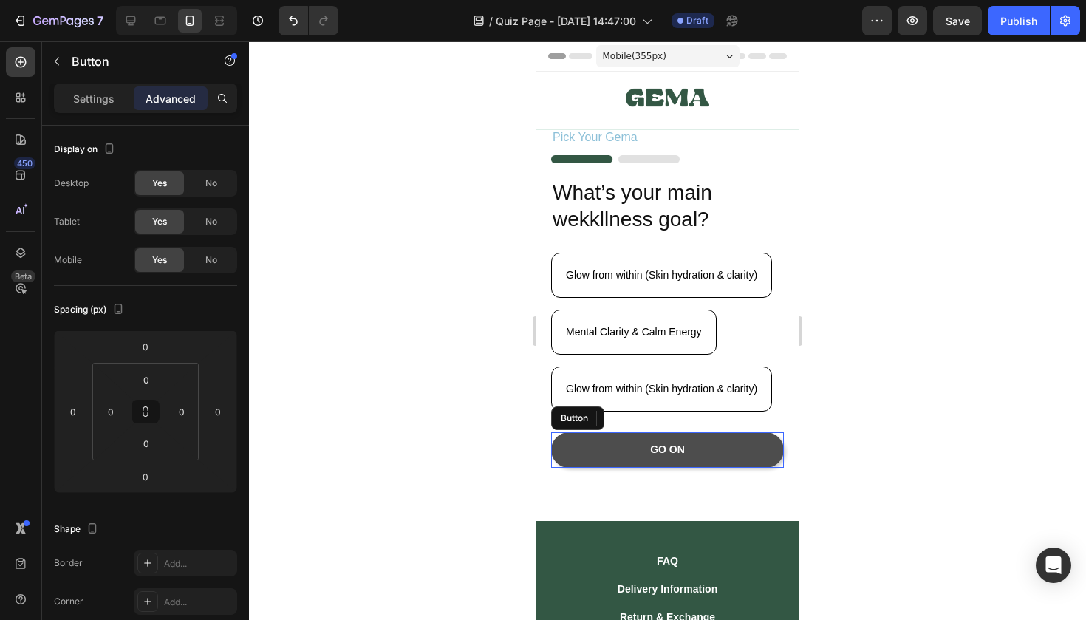
click at [729, 449] on button "GO ON" at bounding box center [667, 449] width 233 height 35
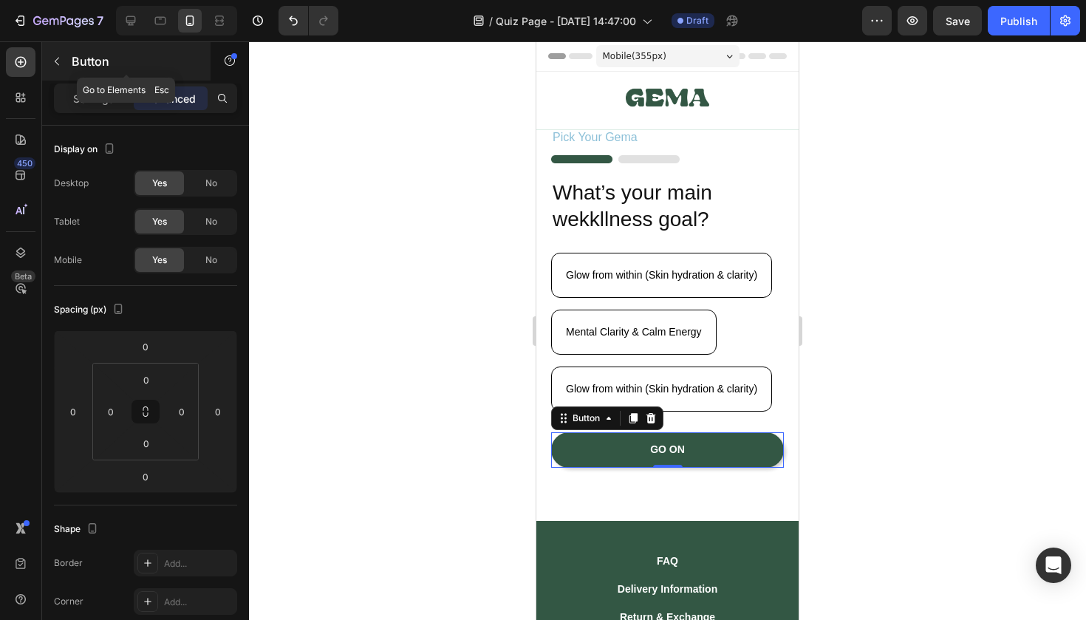
click at [62, 62] on icon "button" at bounding box center [57, 61] width 12 height 12
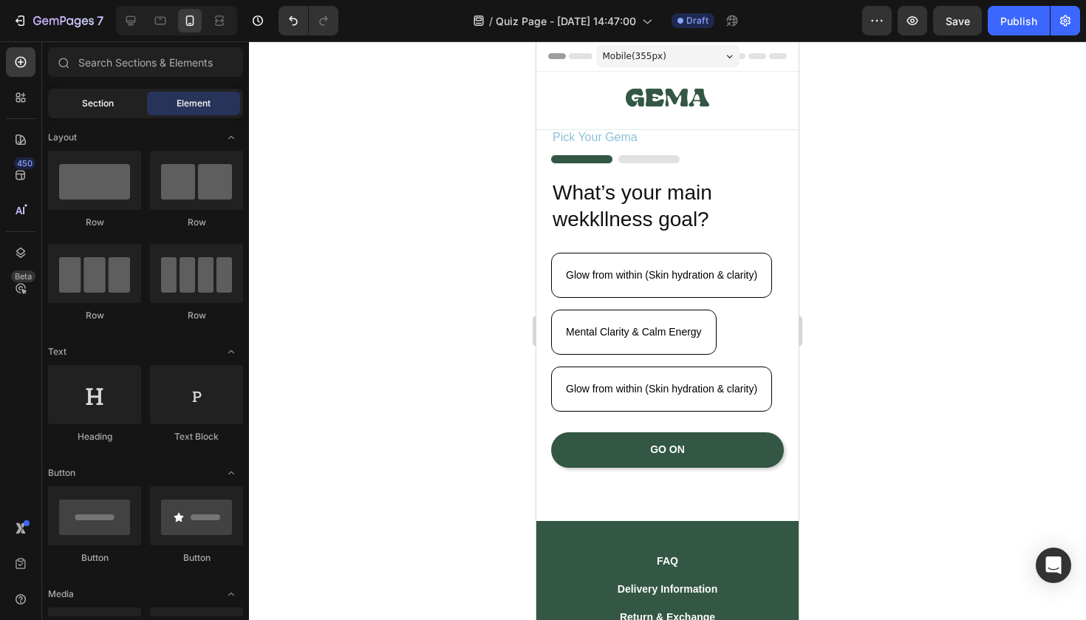
click at [118, 99] on div "Section" at bounding box center [97, 104] width 93 height 24
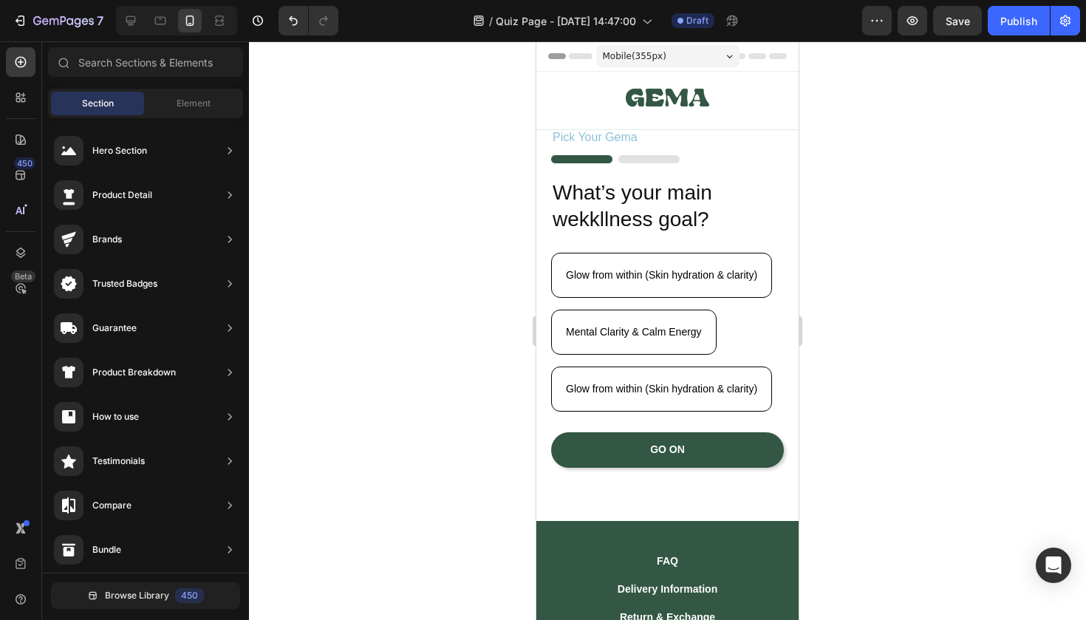
click at [483, 367] on div at bounding box center [667, 330] width 837 height 579
